Goal: Information Seeking & Learning: Learn about a topic

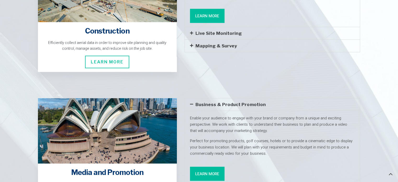
scroll to position [1256, 0]
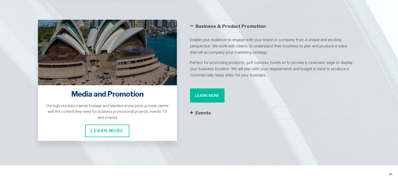
click at [116, 125] on span "Learn More" at bounding box center [107, 131] width 44 height 13
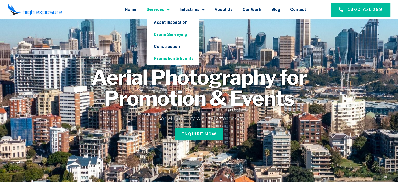
click at [172, 36] on link "Drone Surveying" at bounding box center [173, 35] width 52 height 12
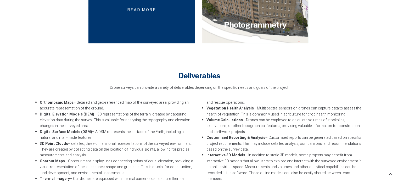
scroll to position [1021, 0]
